Goal: Feedback & Contribution: Leave review/rating

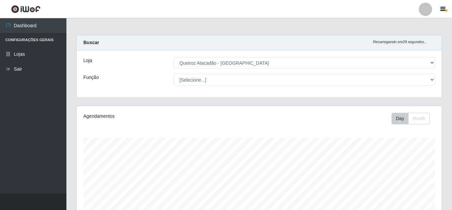
select select "225"
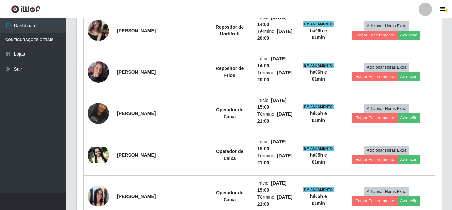
scroll to position [287, 0]
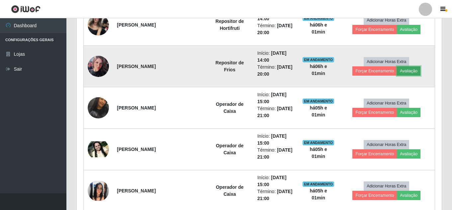
click at [412, 71] on button "Avaliação" at bounding box center [409, 70] width 24 height 9
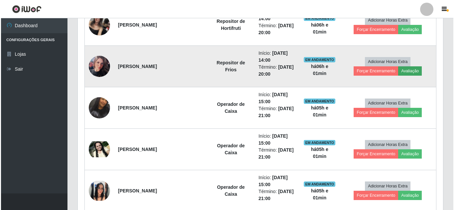
scroll to position [138, 362]
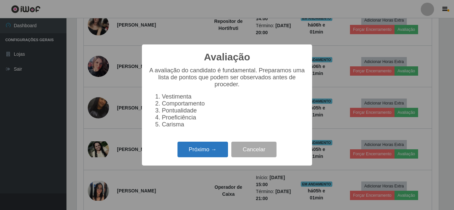
click at [202, 155] on button "Próximo →" at bounding box center [202, 150] width 50 height 16
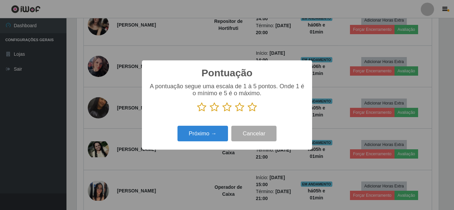
drag, startPoint x: 254, startPoint y: 110, endPoint x: 245, endPoint y: 110, distance: 9.6
click at [253, 110] on icon at bounding box center [251, 107] width 9 height 10
click at [247, 112] on input "radio" at bounding box center [247, 112] width 0 height 0
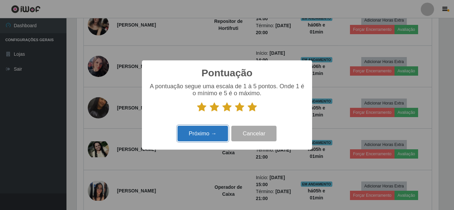
click at [215, 131] on button "Próximo →" at bounding box center [202, 134] width 50 height 16
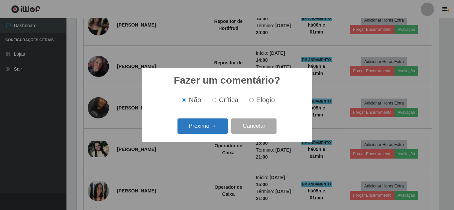
click at [215, 130] on button "Próximo →" at bounding box center [202, 127] width 50 height 16
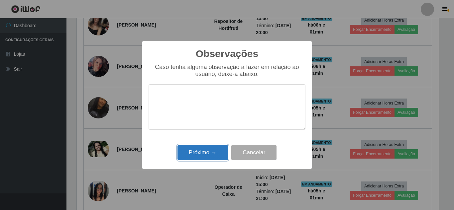
click at [212, 149] on button "Próximo →" at bounding box center [202, 153] width 50 height 16
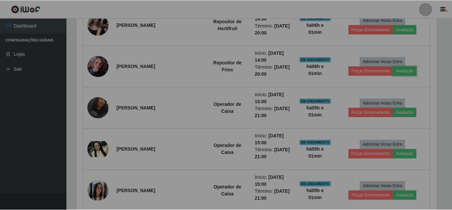
scroll to position [138, 365]
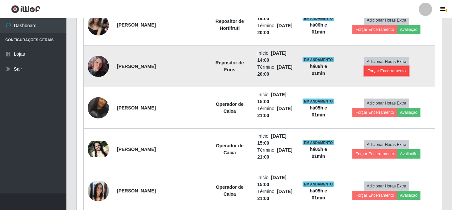
click at [378, 72] on button "Forçar Encerramento" at bounding box center [386, 70] width 44 height 9
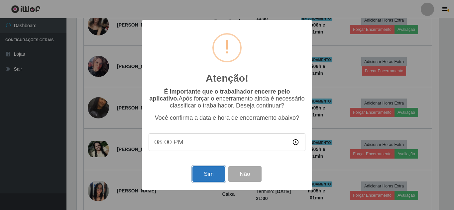
click at [212, 178] on button "Sim" at bounding box center [208, 174] width 32 height 16
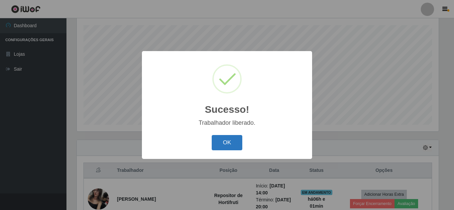
click at [228, 149] on button "OK" at bounding box center [226, 143] width 31 height 16
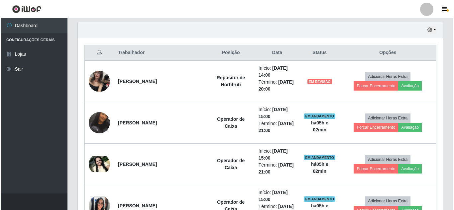
scroll to position [212, 0]
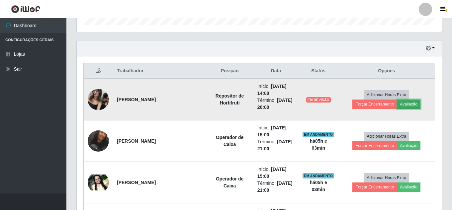
click at [416, 104] on button "Avaliação" at bounding box center [409, 104] width 24 height 9
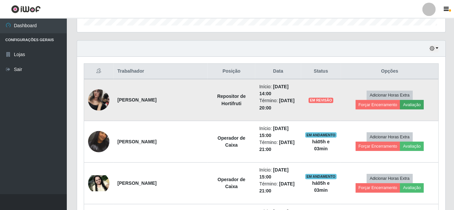
scroll to position [138, 362]
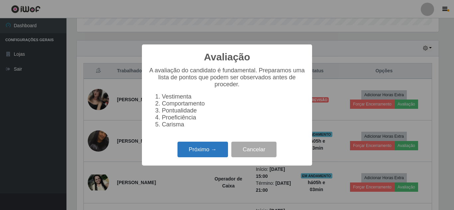
click at [201, 156] on button "Próximo →" at bounding box center [202, 150] width 50 height 16
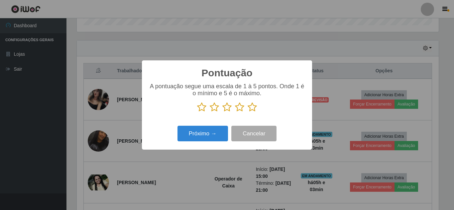
click at [254, 107] on icon at bounding box center [251, 107] width 9 height 10
click at [247, 112] on input "radio" at bounding box center [247, 112] width 0 height 0
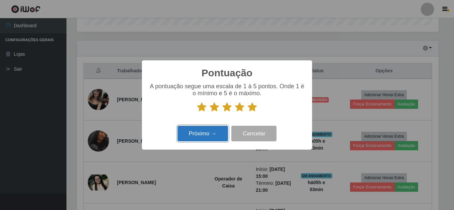
click at [207, 137] on button "Próximo →" at bounding box center [202, 134] width 50 height 16
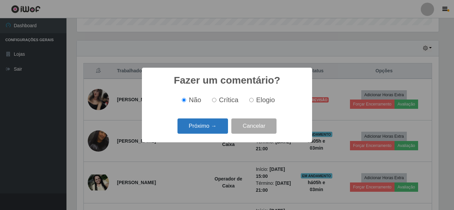
click at [210, 126] on button "Próximo →" at bounding box center [202, 127] width 50 height 16
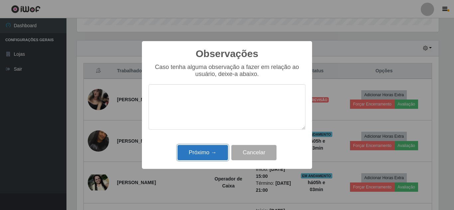
click at [202, 153] on button "Próximo →" at bounding box center [202, 153] width 50 height 16
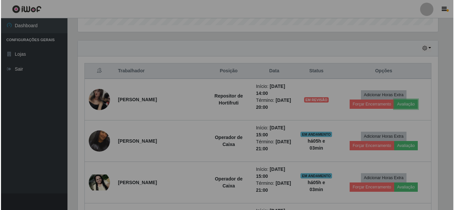
scroll to position [138, 365]
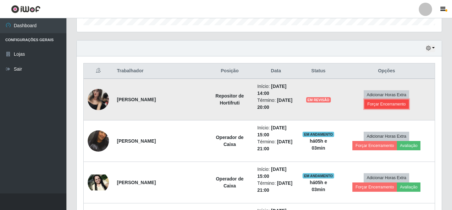
click at [387, 105] on button "Forçar Encerramento" at bounding box center [386, 104] width 44 height 9
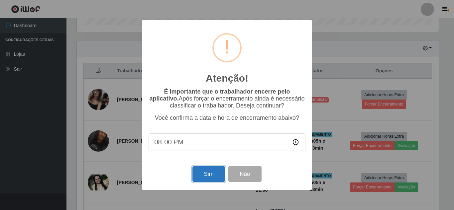
click at [207, 174] on button "Sim" at bounding box center [208, 174] width 32 height 16
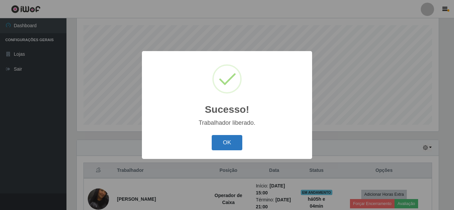
click at [227, 141] on button "OK" at bounding box center [226, 143] width 31 height 16
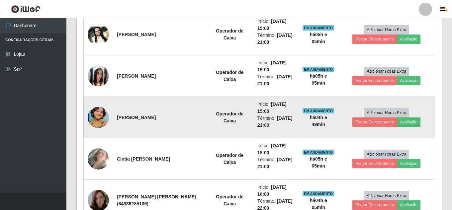
scroll to position [345, 0]
